Goal: Task Accomplishment & Management: Use online tool/utility

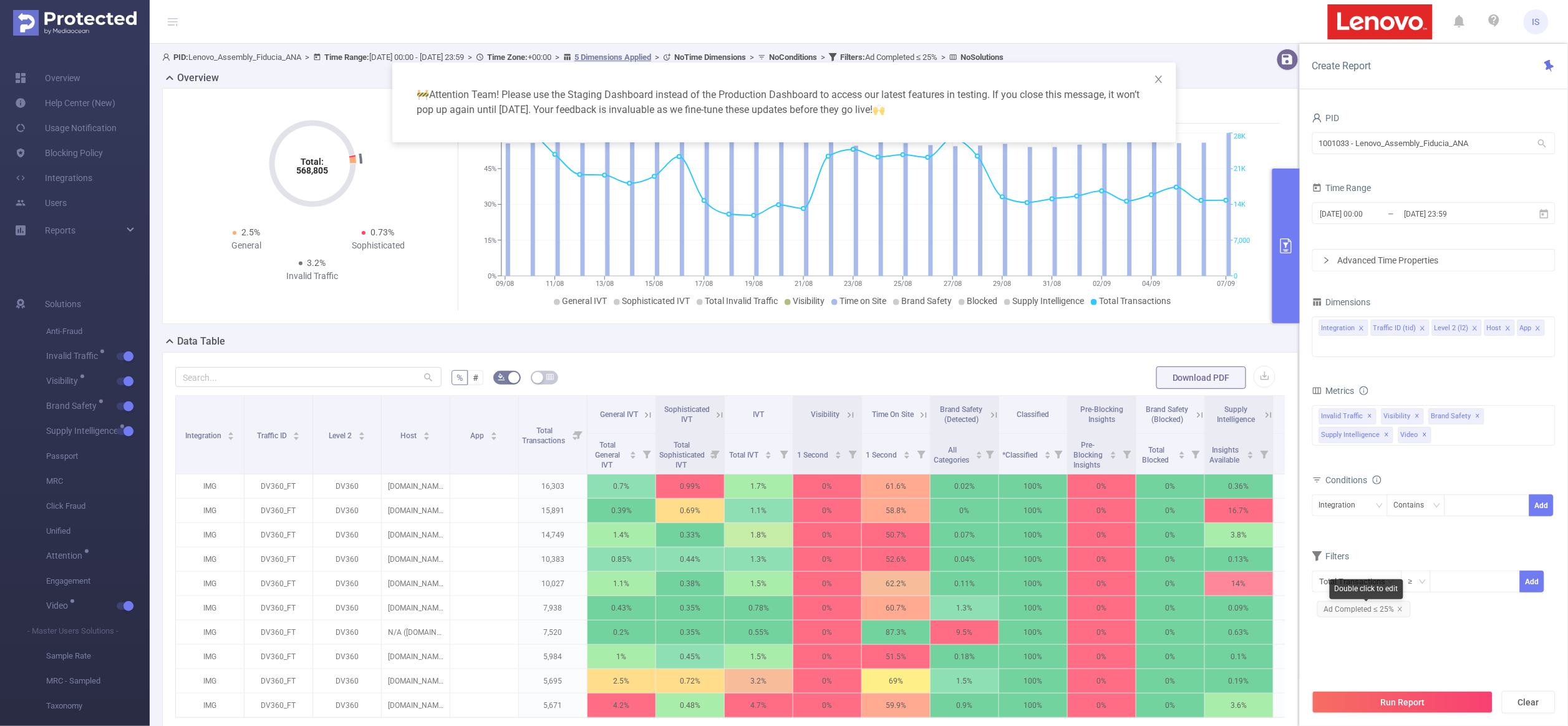
click at [1380, 610] on span "Ad Completed ≤ 25%" at bounding box center [1364, 609] width 94 height 16
drag, startPoint x: 1319, startPoint y: 615, endPoint x: 1460, endPoint y: 616, distance: 141.0
click at [1460, 616] on div at bounding box center [1461, 614] width 9 height 9
click at [1526, 619] on button "Add" at bounding box center [1520, 612] width 52 height 22
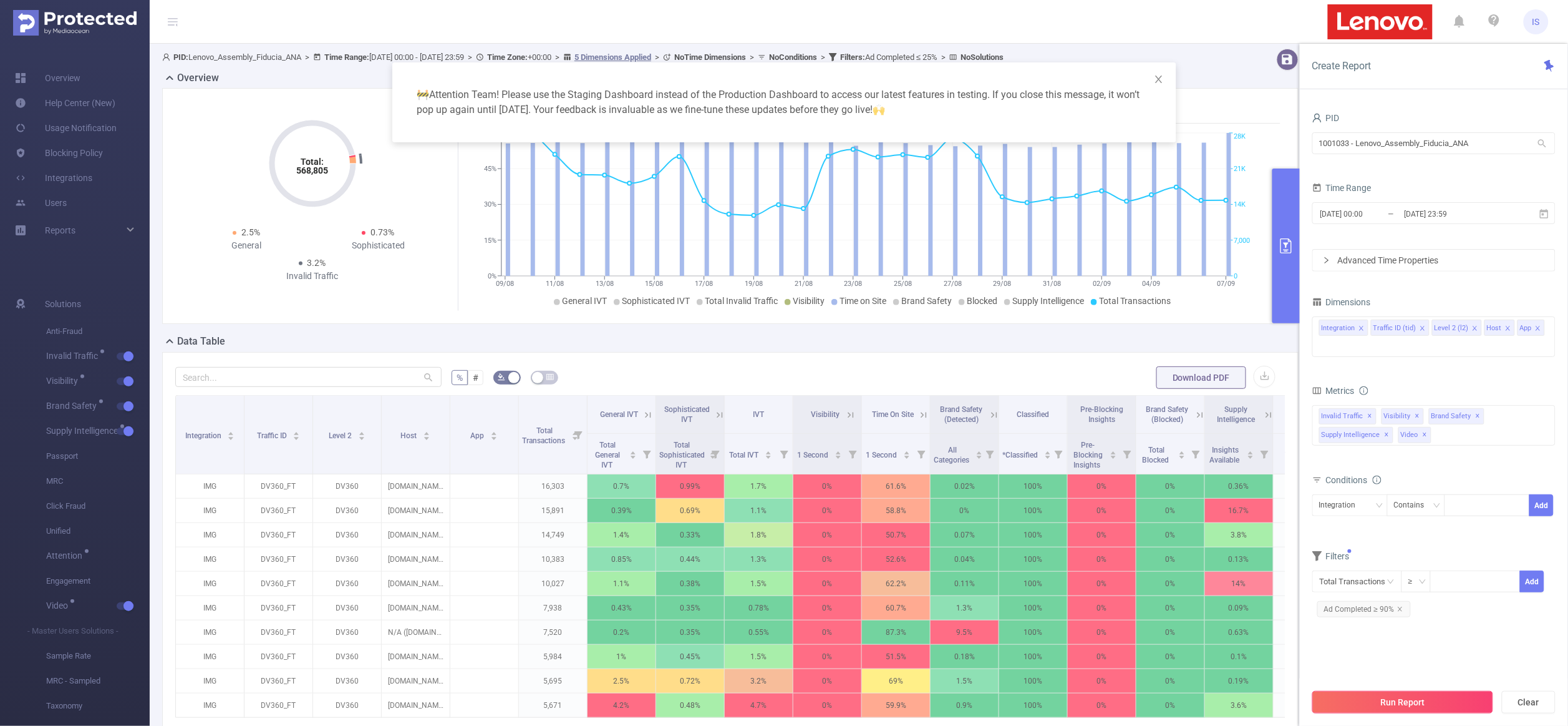
click at [1390, 696] on button "Run Report" at bounding box center [1402, 702] width 180 height 23
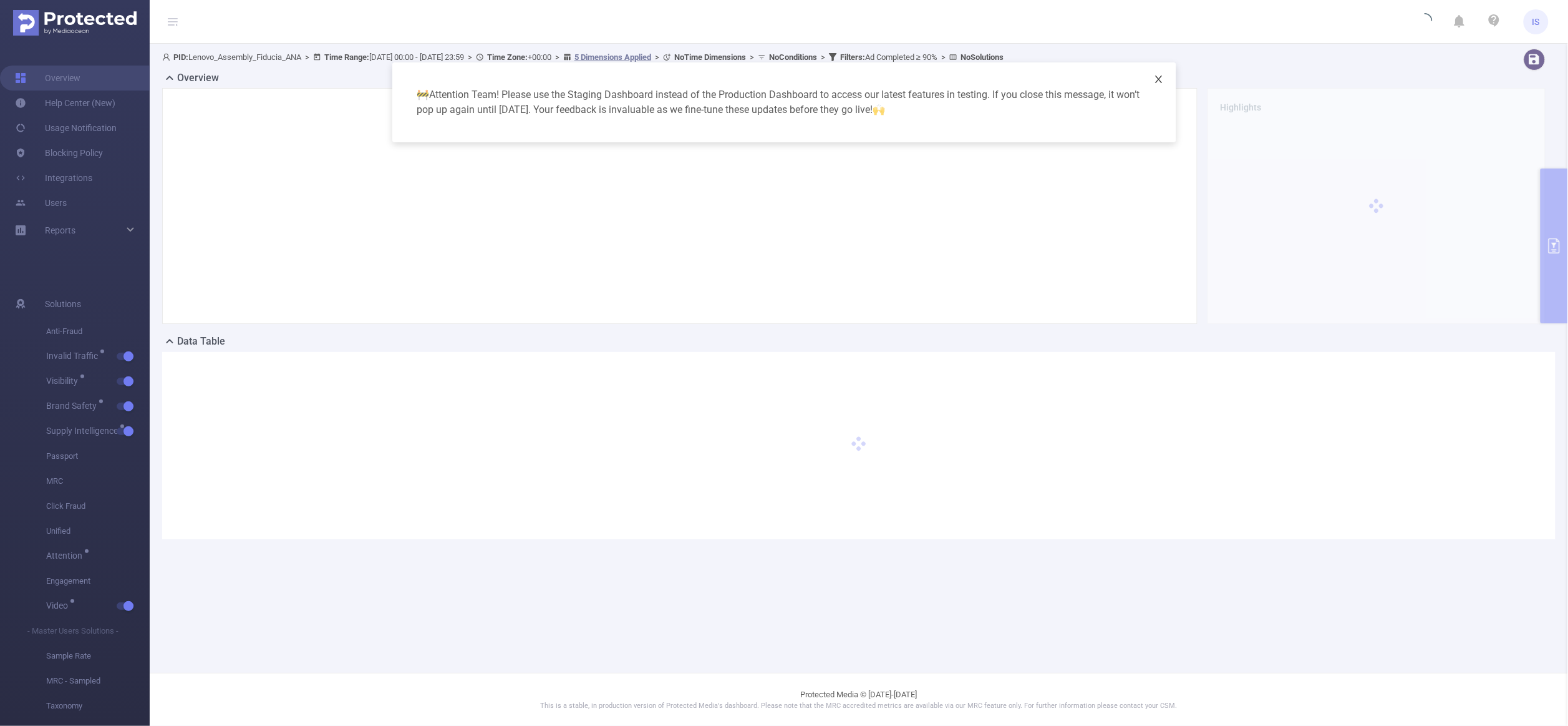
click at [1157, 82] on icon "icon: close" at bounding box center [1158, 79] width 10 height 10
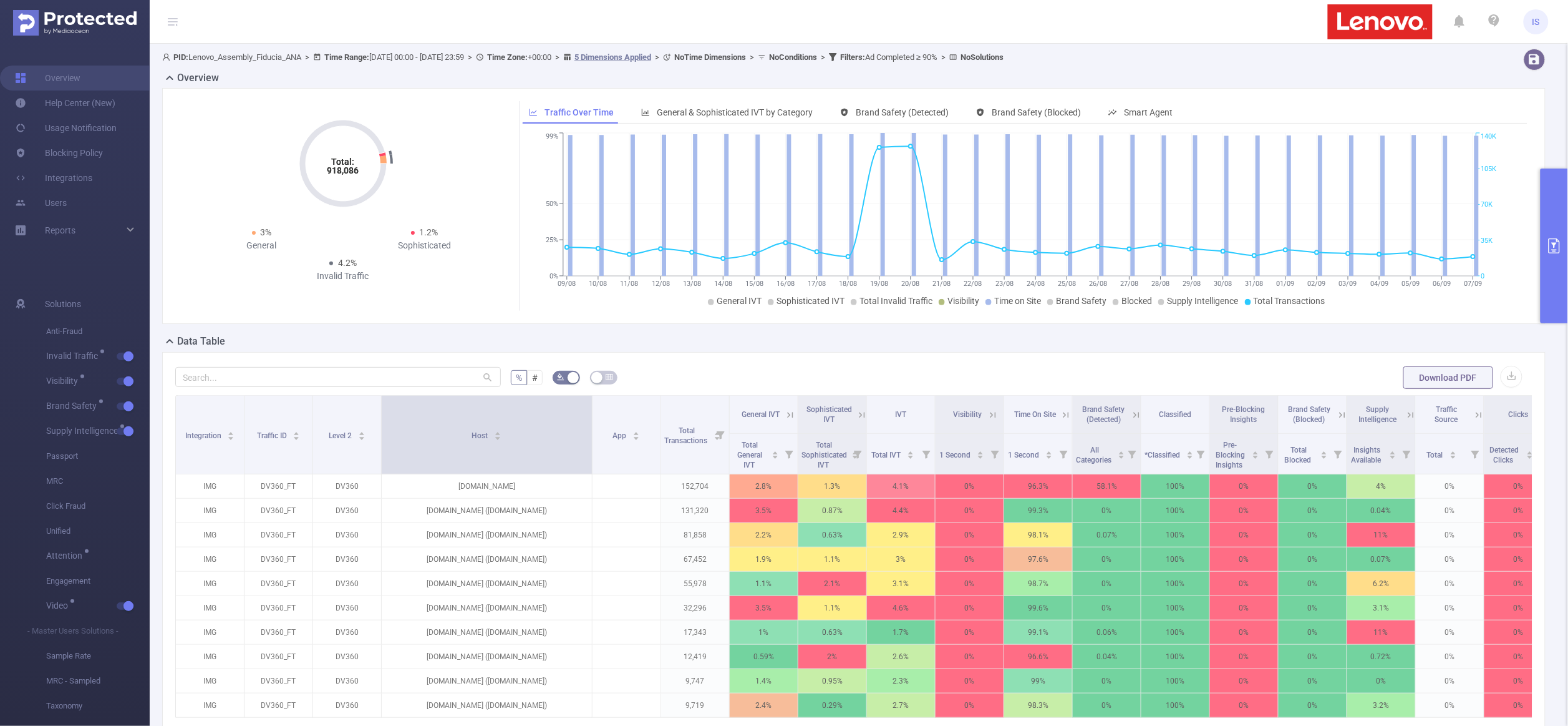
drag, startPoint x: 449, startPoint y: 443, endPoint x: 590, endPoint y: 441, distance: 141.0
click at [590, 441] on span at bounding box center [592, 435] width 7 height 78
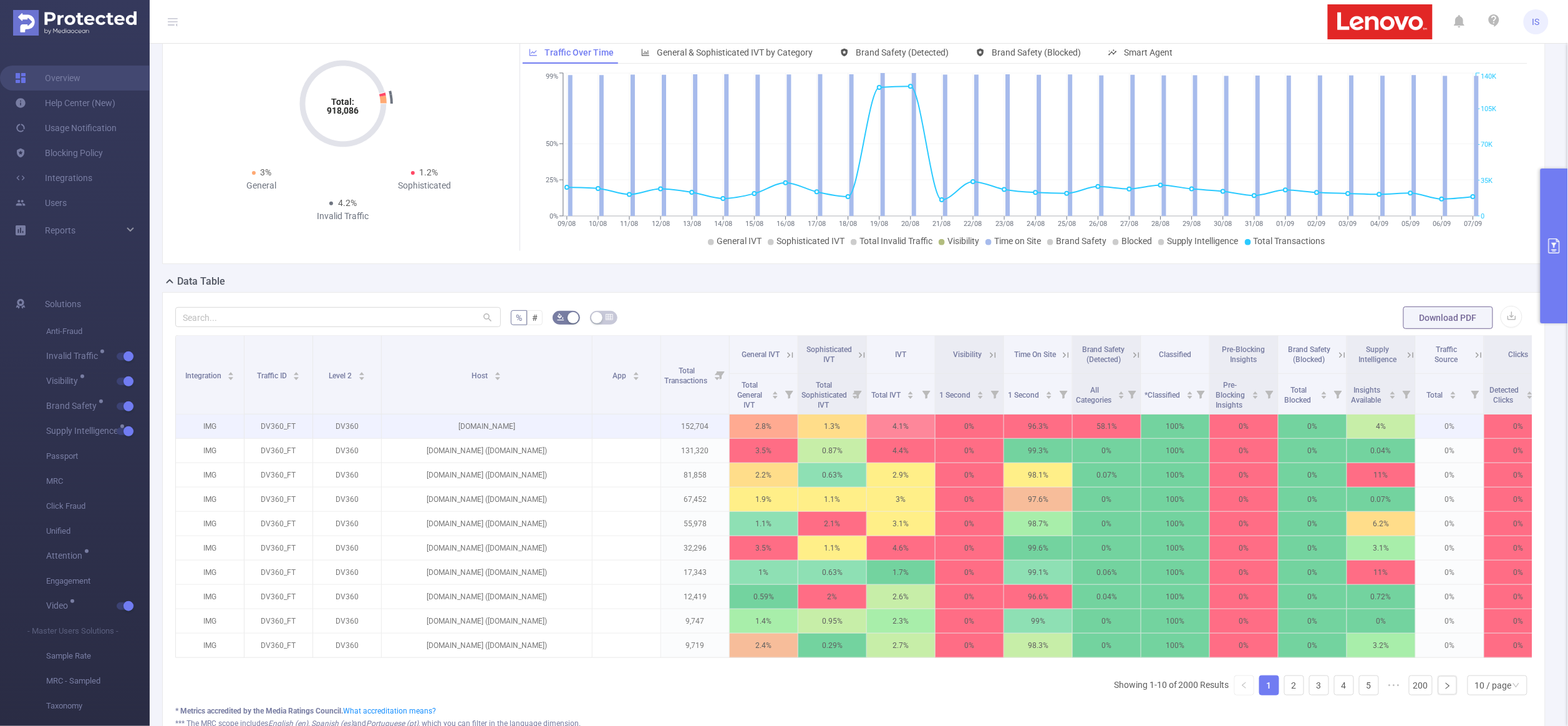
scroll to position [94, 0]
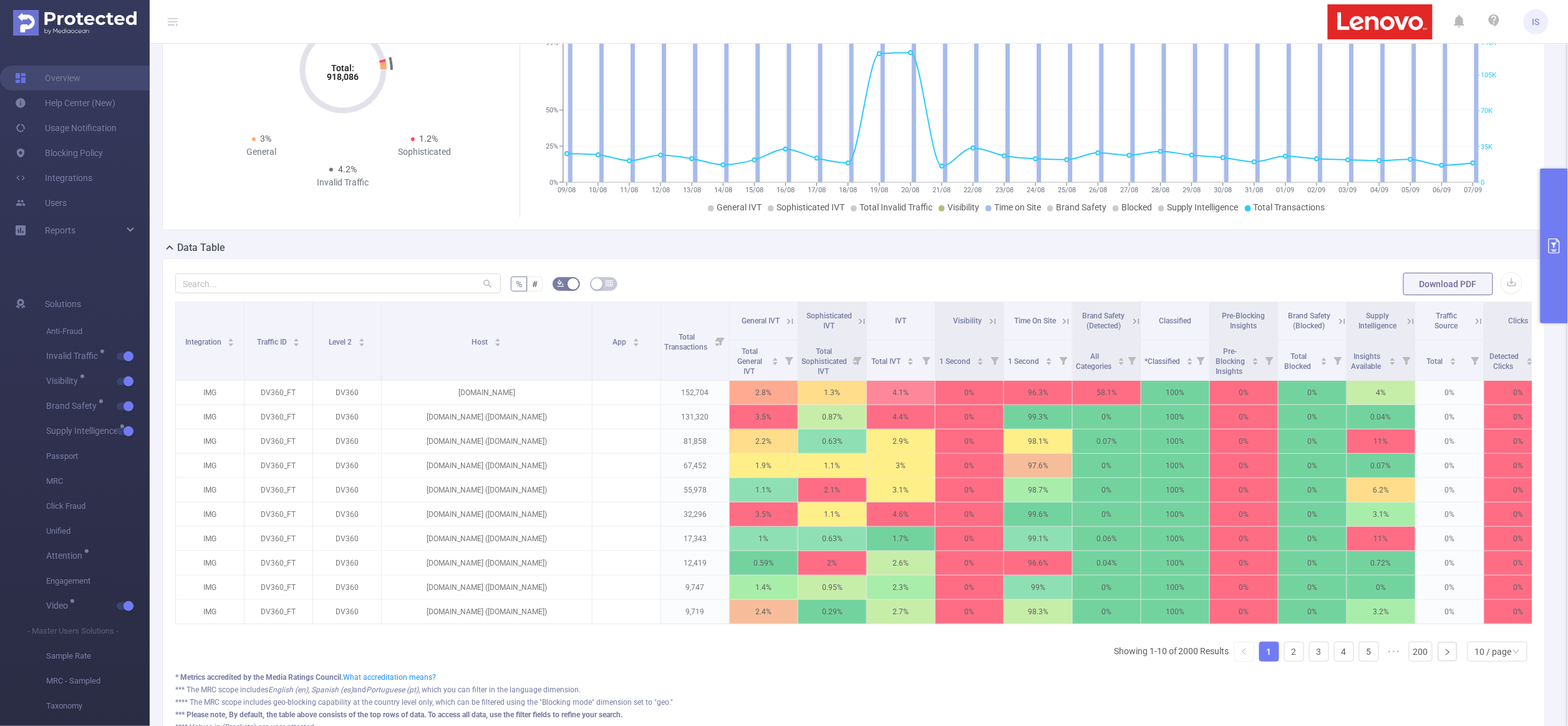
click at [1127, 322] on icon at bounding box center [1134, 320] width 15 height 12
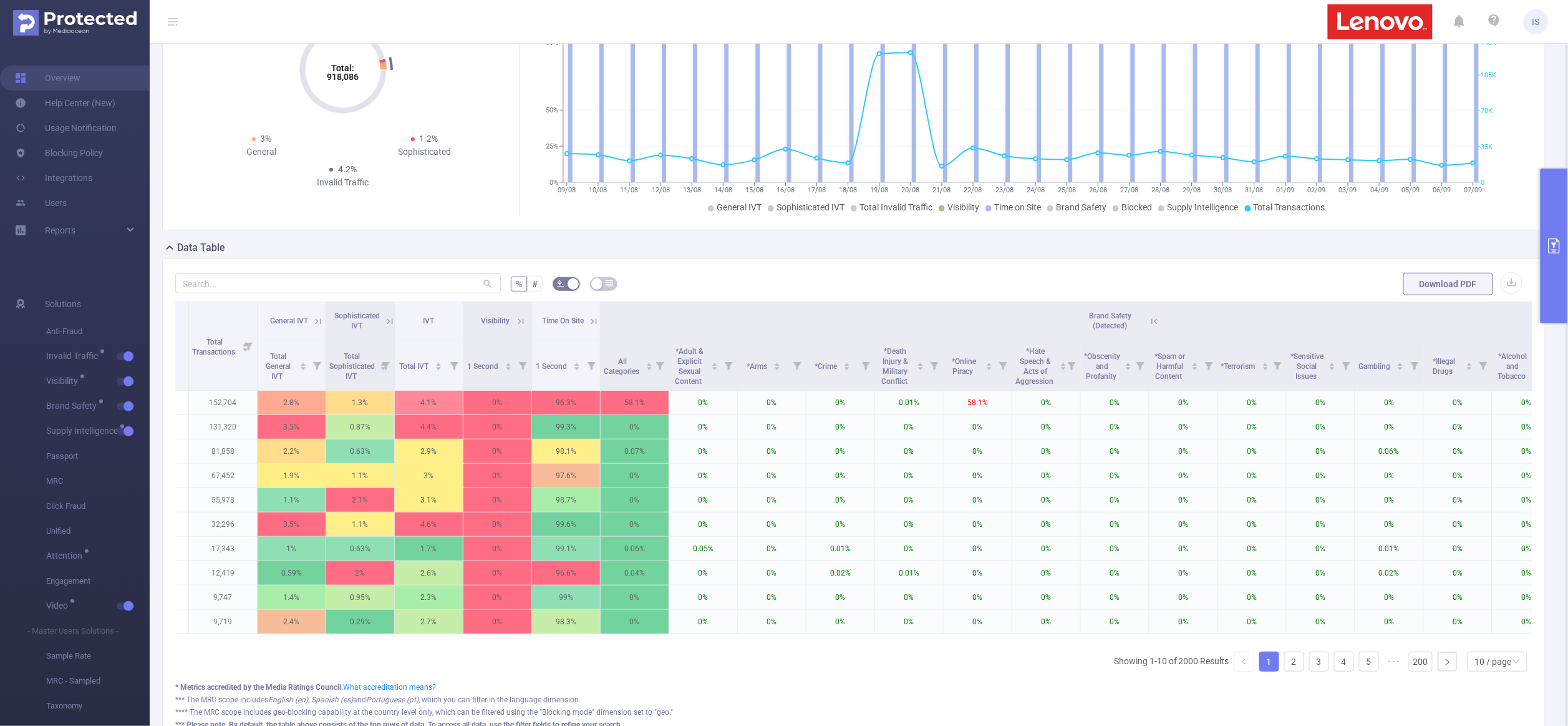
click at [1157, 323] on icon at bounding box center [1155, 321] width 11 height 11
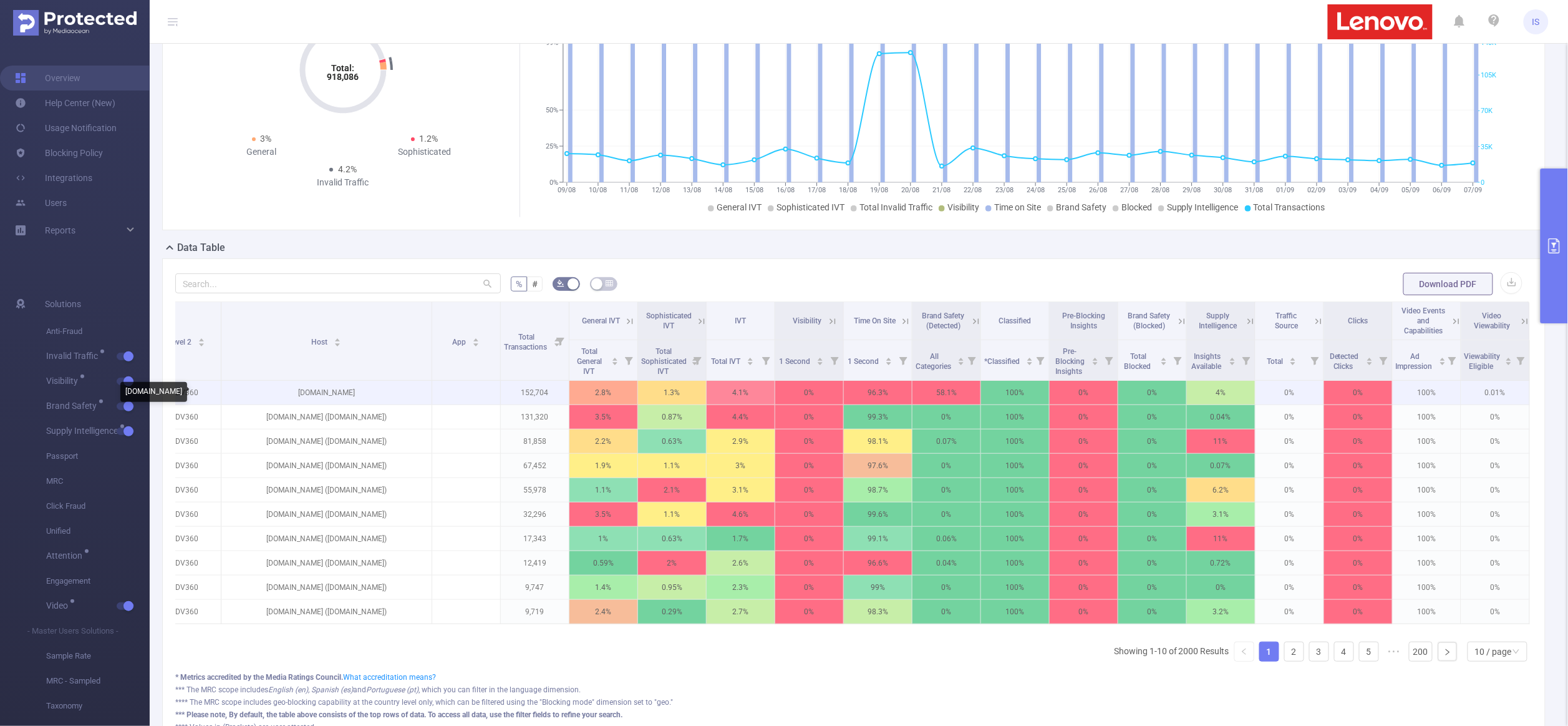
drag, startPoint x: 363, startPoint y: 386, endPoint x: 267, endPoint y: 399, distance: 96.9
click at [267, 399] on p "[DOMAIN_NAME]" at bounding box center [327, 392] width 210 height 24
copy p "[DOMAIN_NAME]"
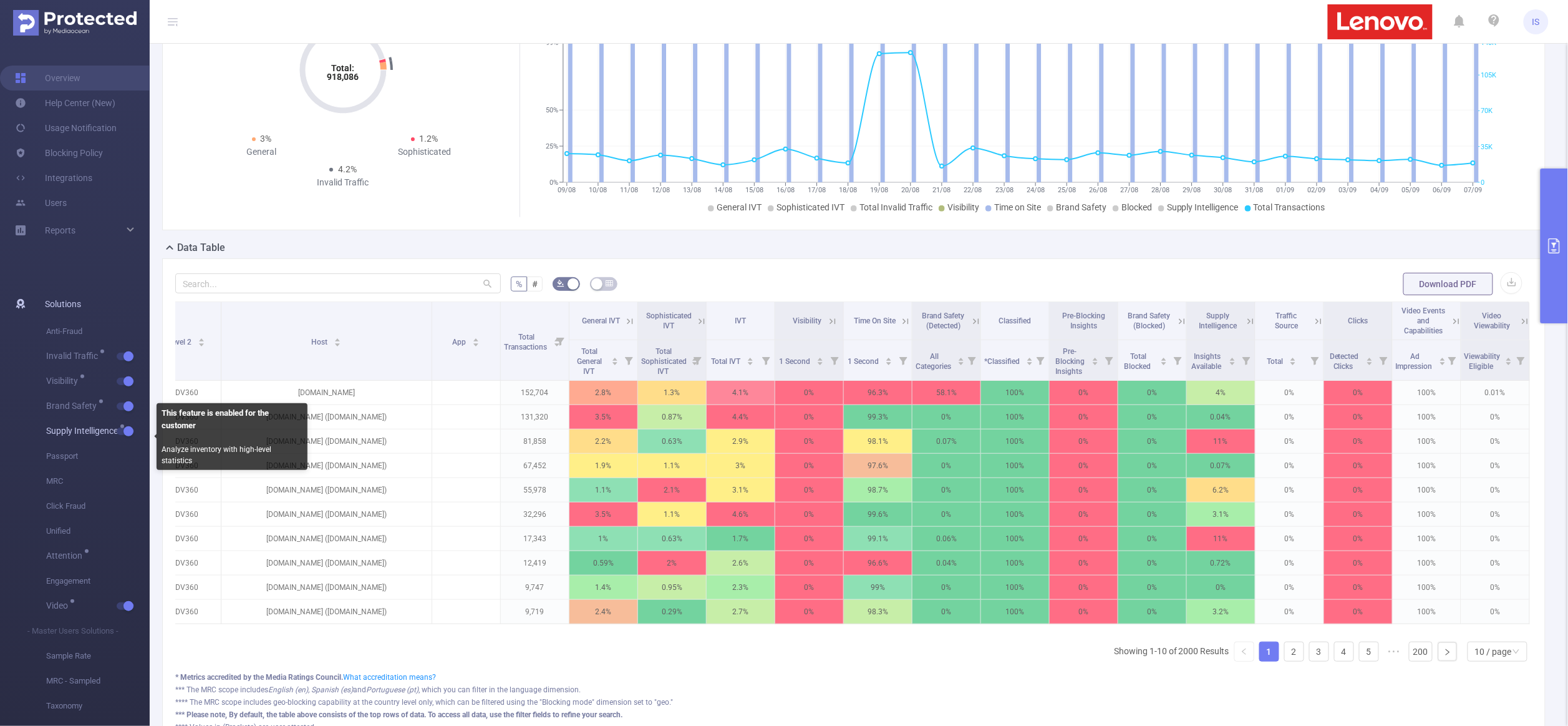
click at [126, 428] on button "button" at bounding box center [125, 431] width 17 height 8
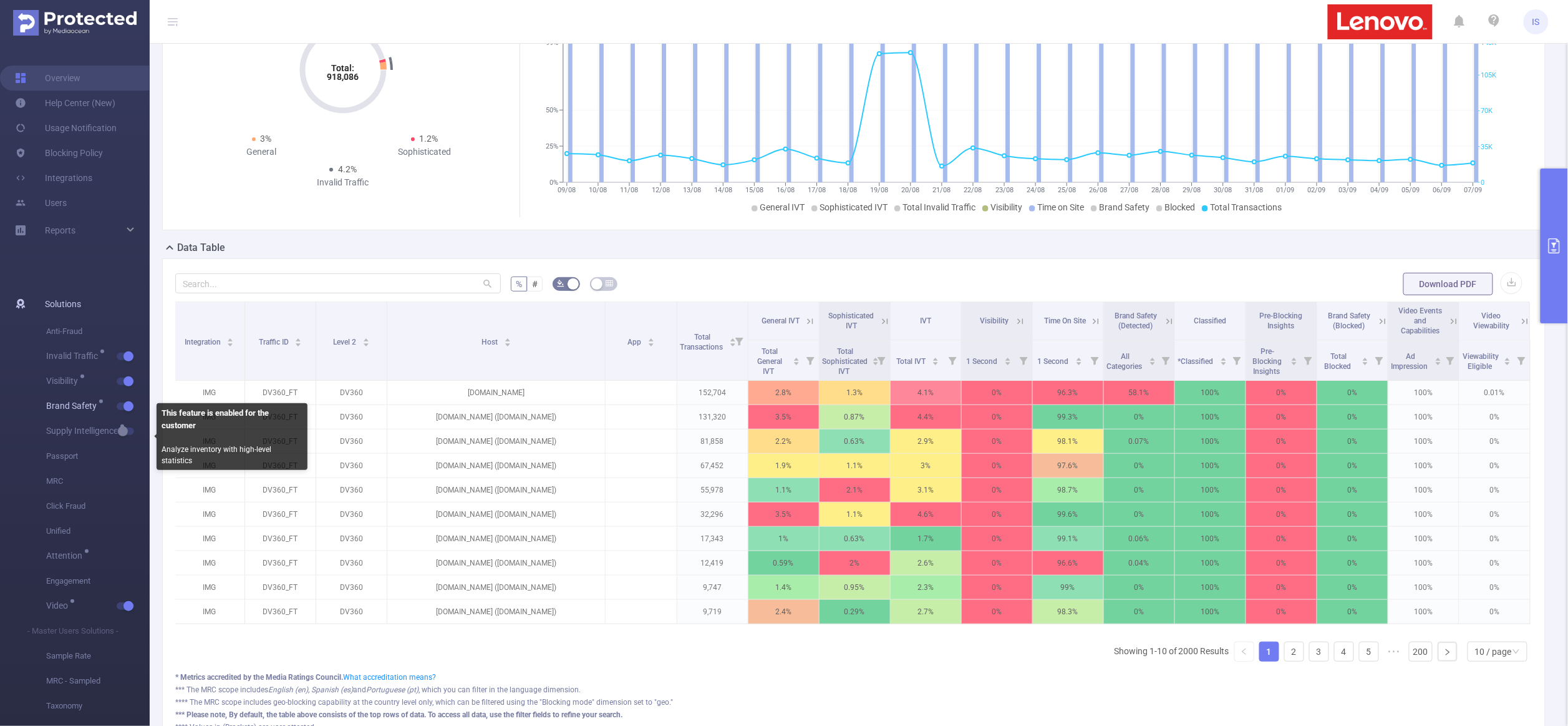
click at [128, 402] on button "button" at bounding box center [125, 406] width 17 height 8
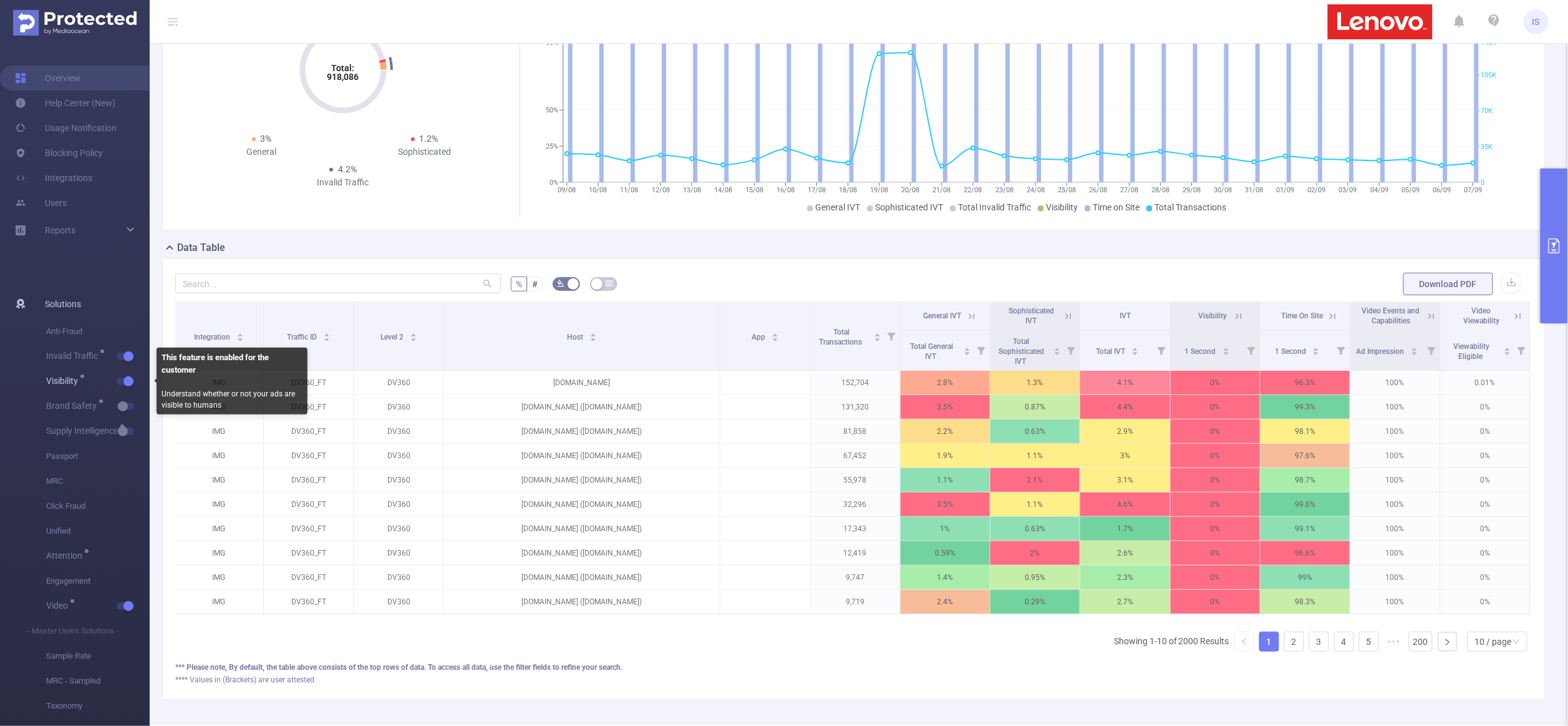
click at [128, 384] on button "button" at bounding box center [125, 381] width 17 height 8
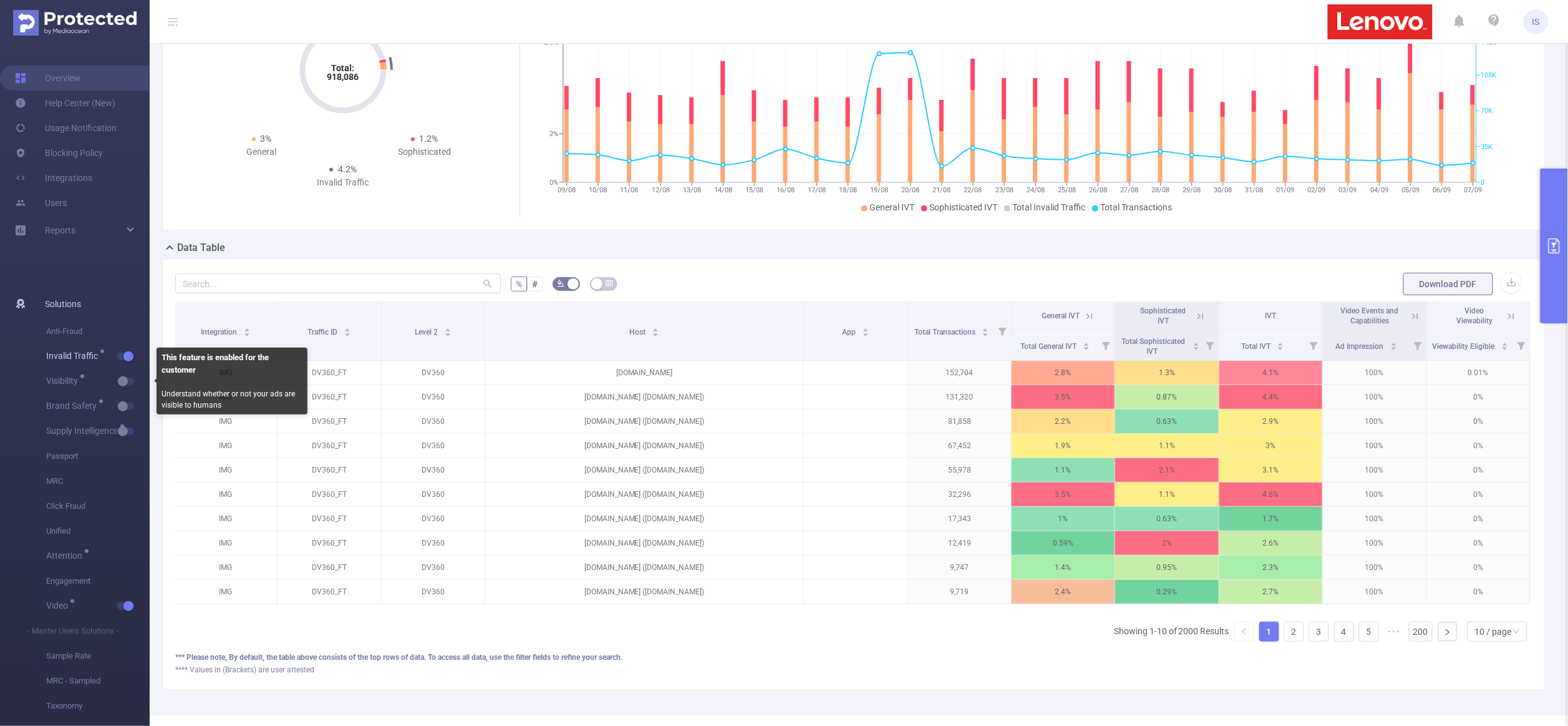
click at [120, 352] on button "button" at bounding box center [125, 356] width 17 height 8
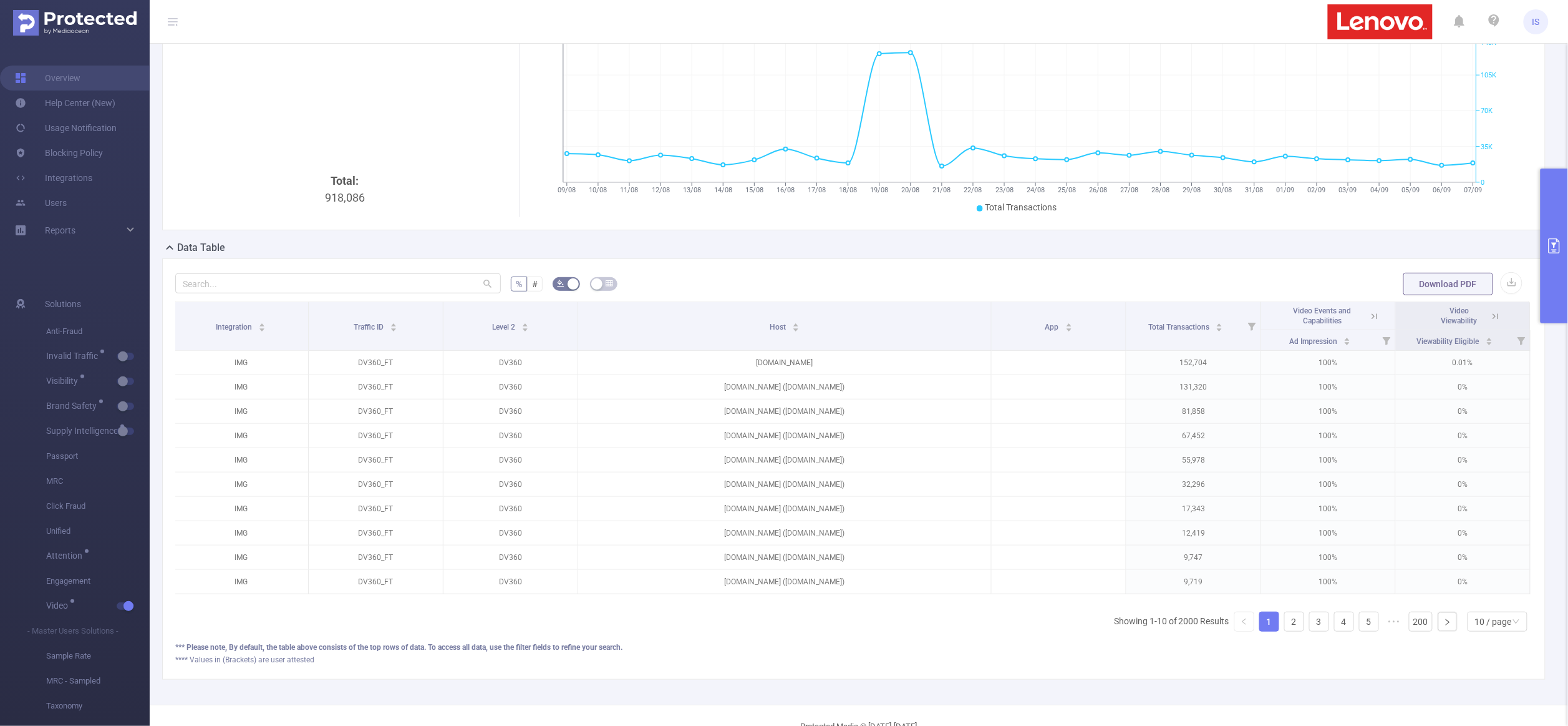
click at [1369, 321] on icon at bounding box center [1375, 316] width 11 height 11
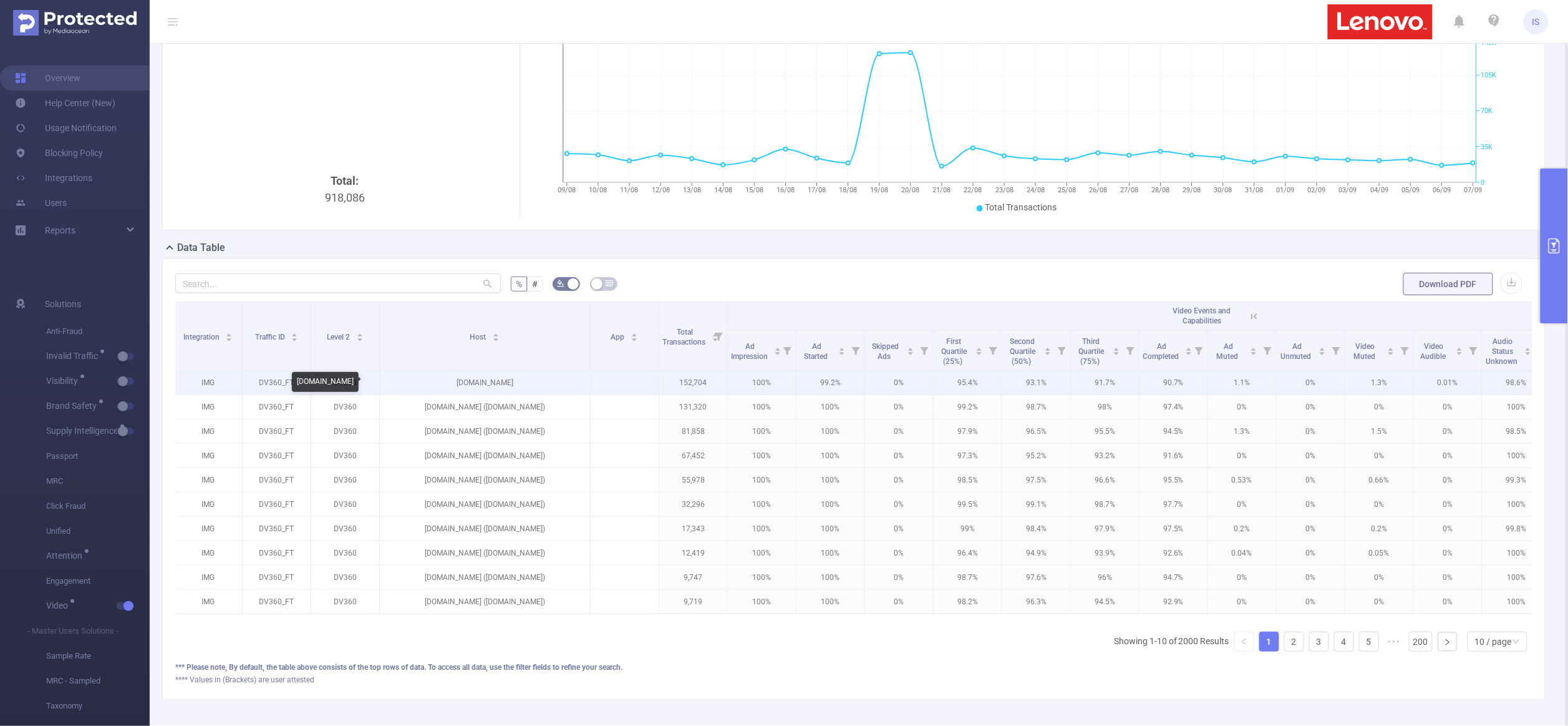
drag, startPoint x: 434, startPoint y: 385, endPoint x: 537, endPoint y: 387, distance: 103.0
click at [537, 387] on p "[DOMAIN_NAME]" at bounding box center [485, 382] width 210 height 24
copy p "[DOMAIN_NAME]"
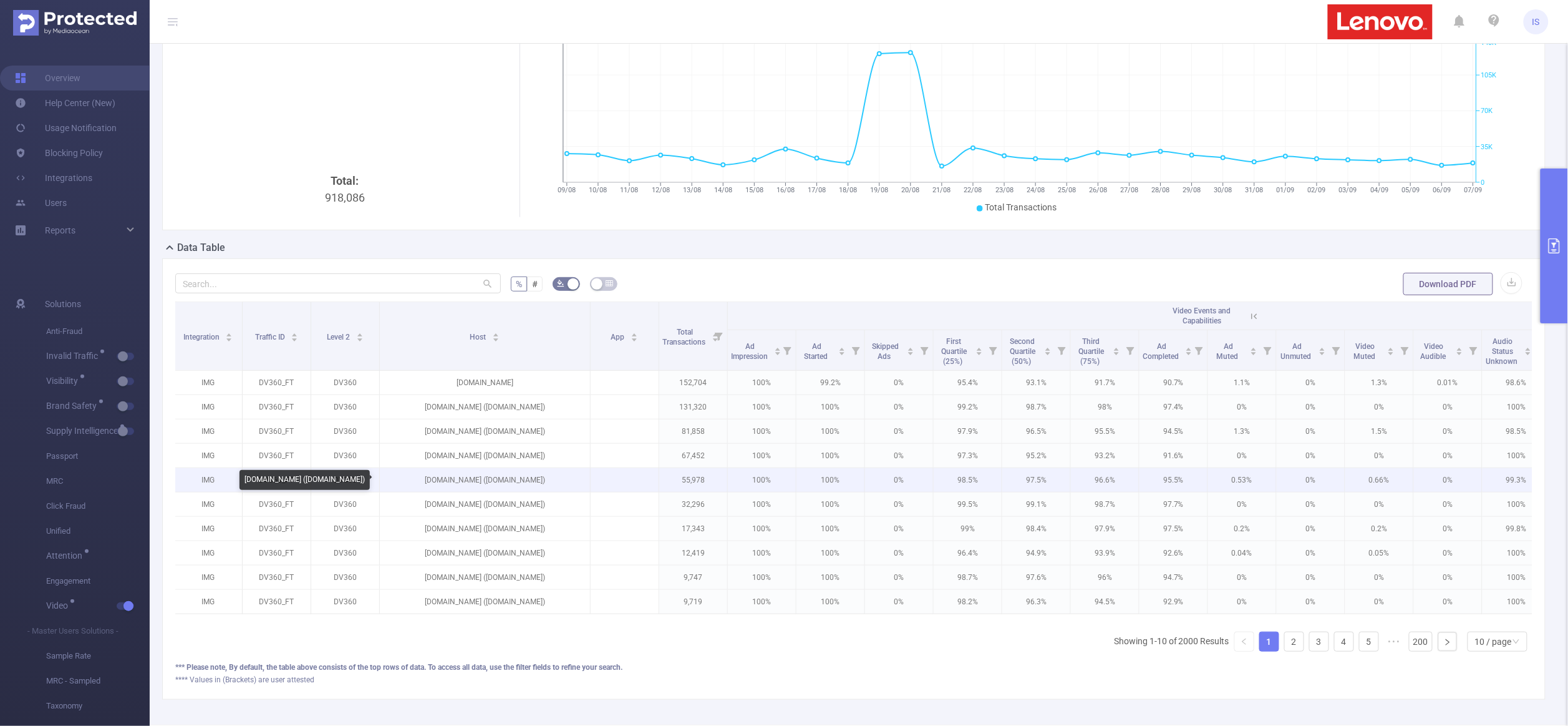
drag, startPoint x: 508, startPoint y: 481, endPoint x: 542, endPoint y: 482, distance: 34.0
click at [542, 482] on p "[DOMAIN_NAME] ([DOMAIN_NAME])" at bounding box center [485, 480] width 210 height 24
copy p "[DOMAIN_NAME]"
